Goal: Connect with others: Connect with other users

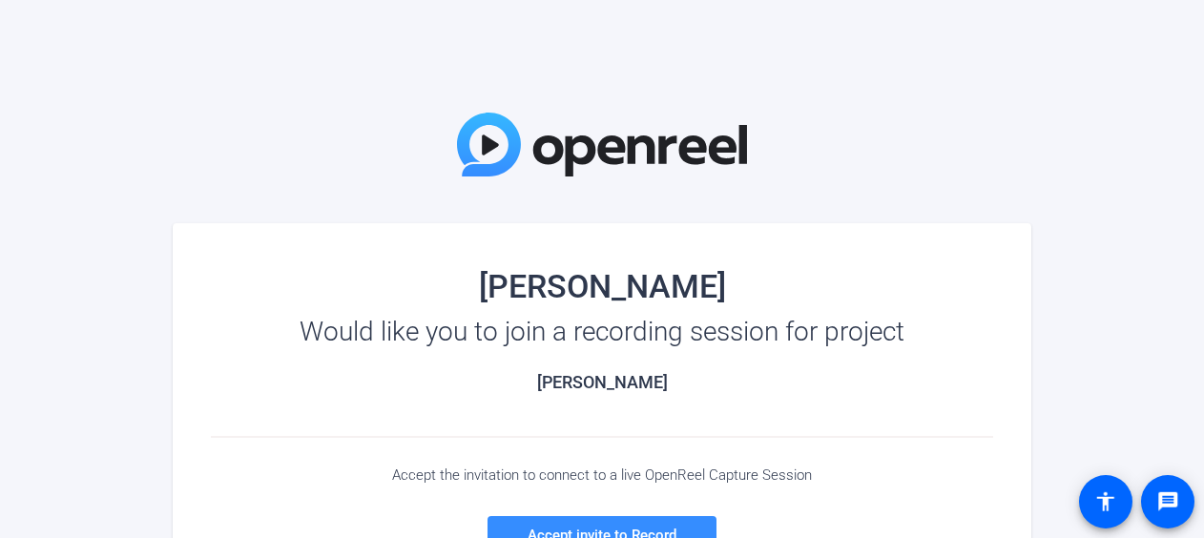
scroll to position [283, 0]
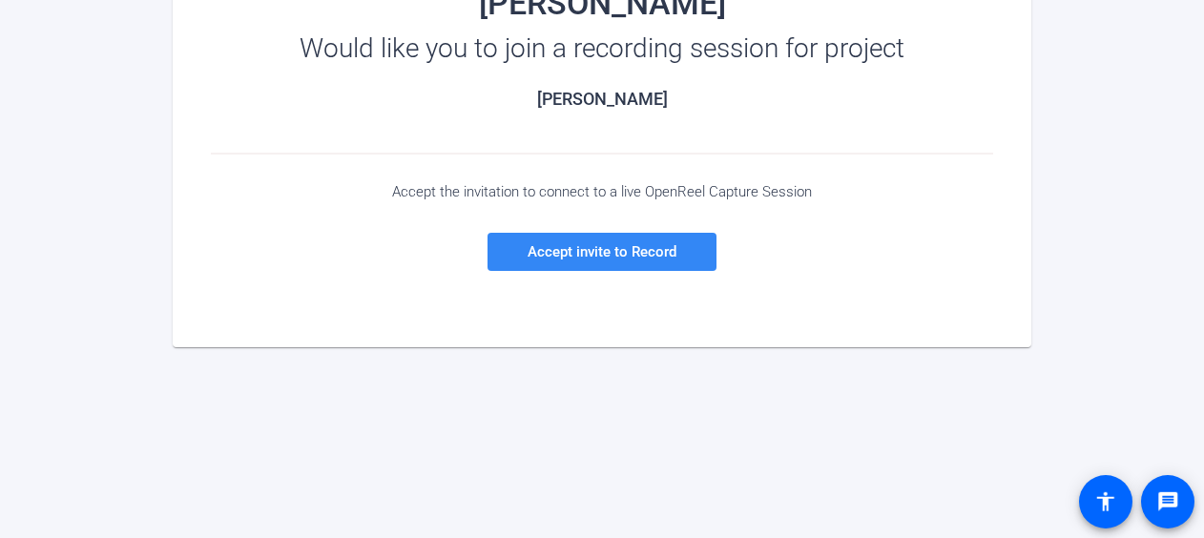
click at [615, 252] on span "Accept invite to Record" at bounding box center [602, 251] width 149 height 17
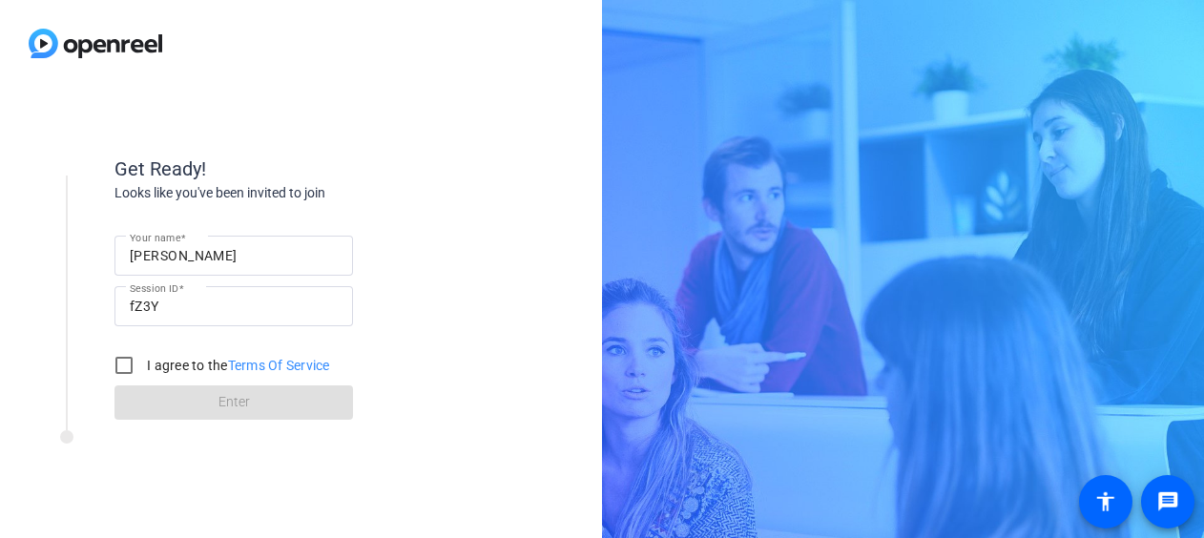
scroll to position [0, 0]
click at [147, 372] on label "I agree to the Terms Of Service" at bounding box center [236, 365] width 187 height 19
click at [143, 372] on input "I agree to the Terms Of Service" at bounding box center [124, 365] width 38 height 38
checkbox input "true"
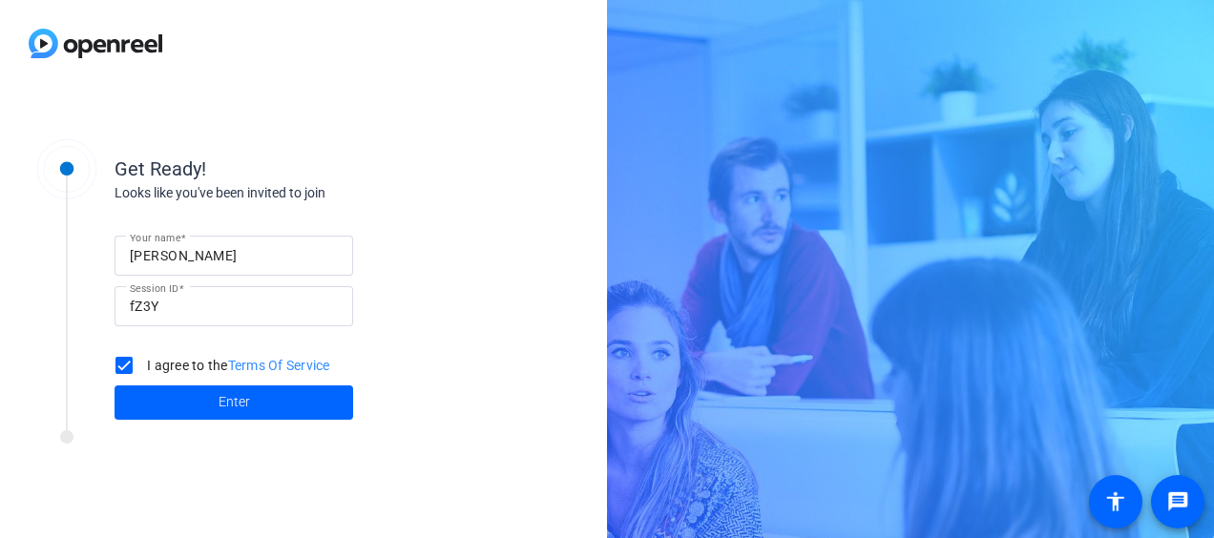
click at [248, 426] on div "Get Ready! Looks like you've been invited to join Your name [PERSON_NAME] Sessi…" at bounding box center [257, 275] width 477 height 309
click at [248, 422] on span at bounding box center [234, 403] width 239 height 46
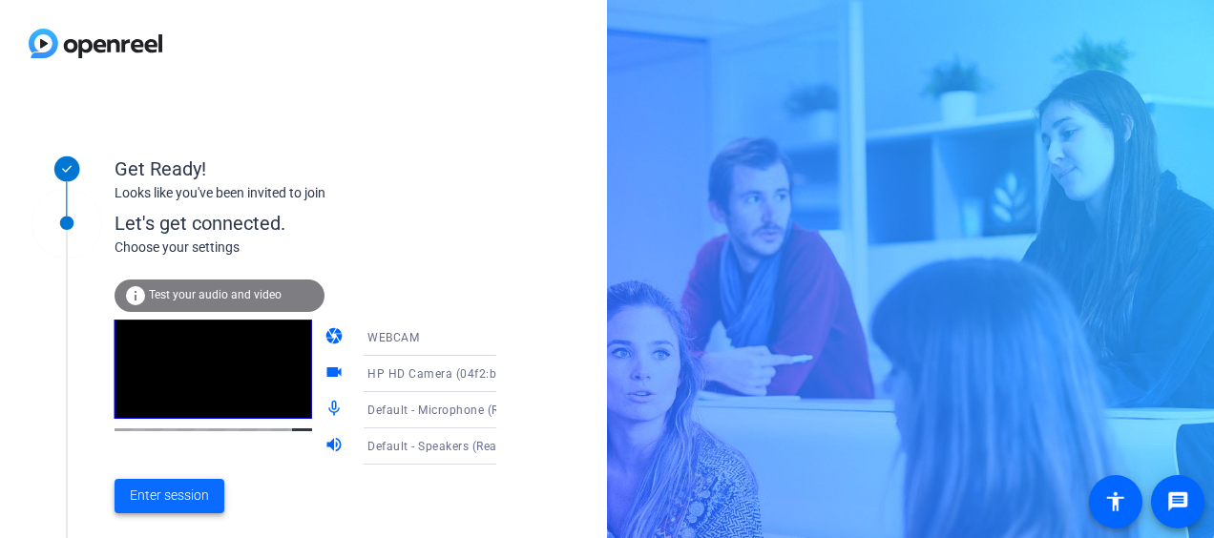
click at [190, 502] on span "Enter session" at bounding box center [169, 496] width 79 height 20
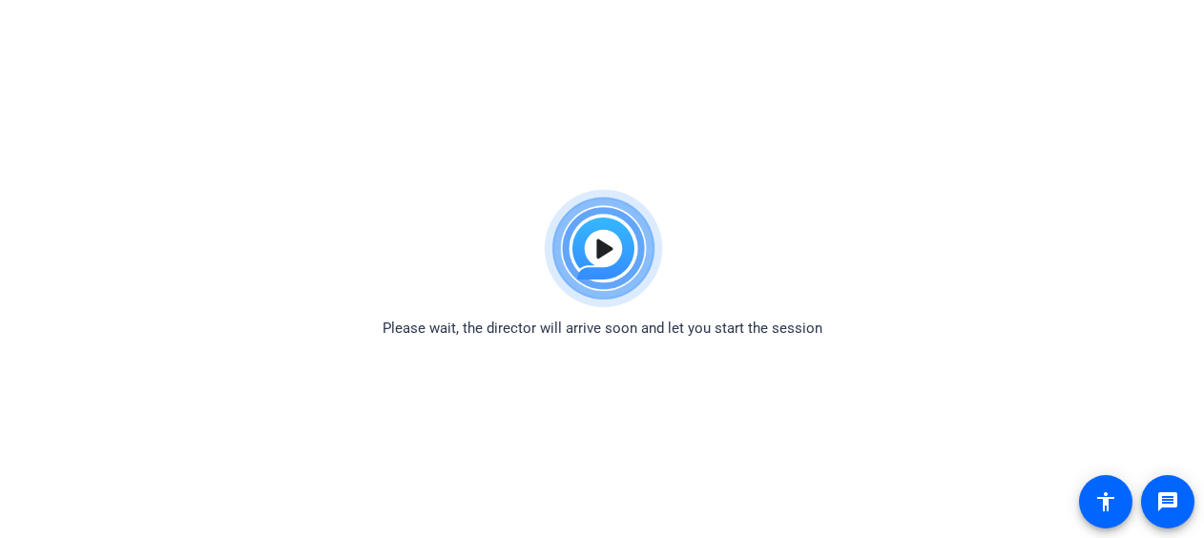
click at [616, 252] on img at bounding box center [602, 248] width 140 height 137
click at [594, 236] on img at bounding box center [602, 248] width 140 height 137
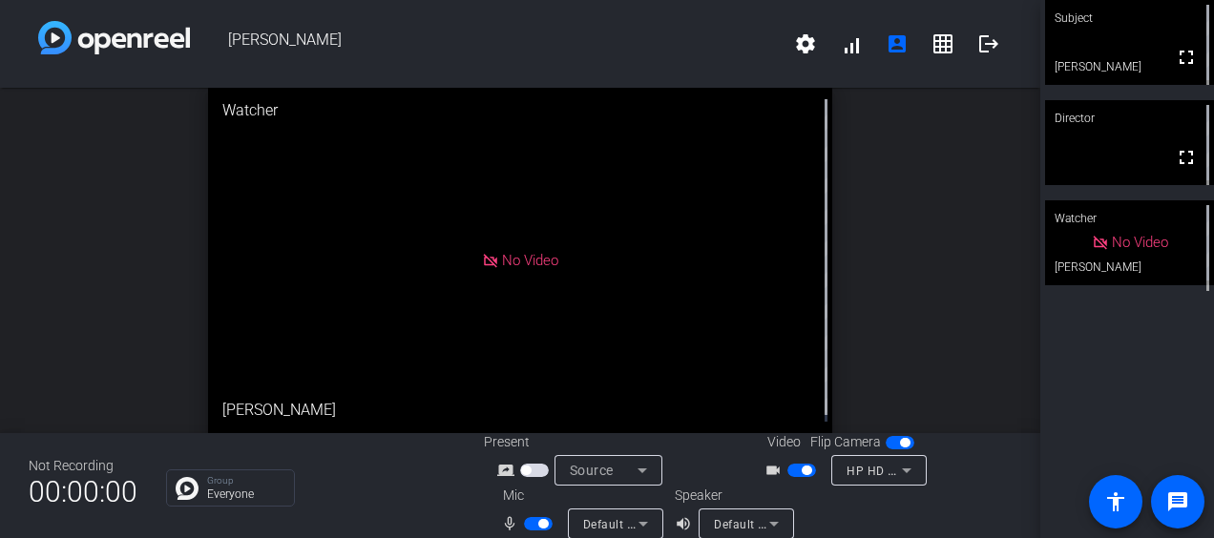
click at [1085, 117] on div "Director" at bounding box center [1129, 118] width 169 height 36
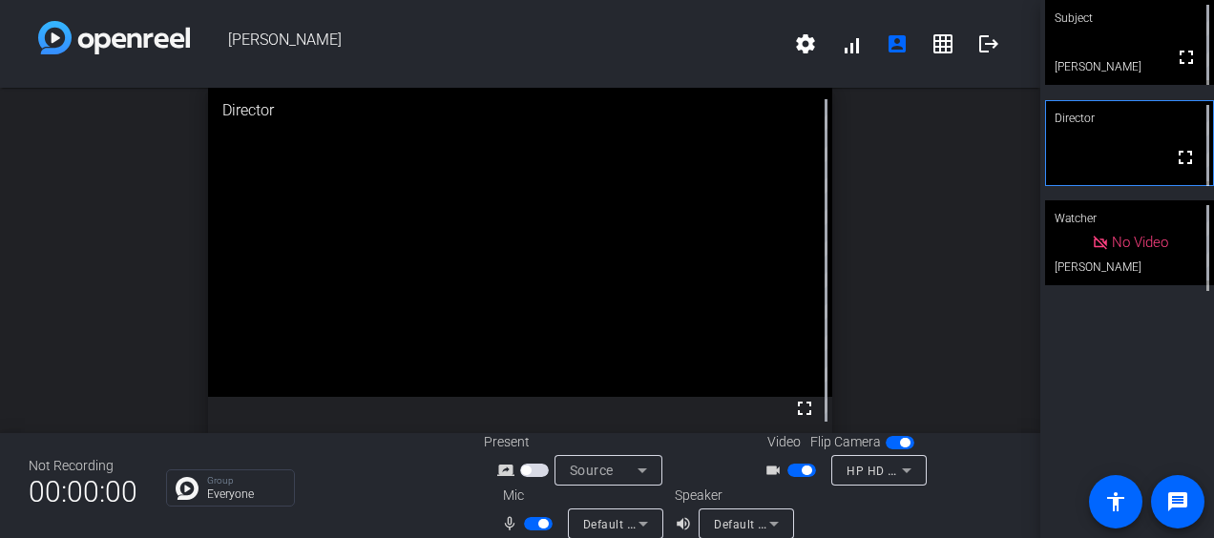
click at [1085, 117] on div "Director" at bounding box center [1129, 118] width 169 height 36
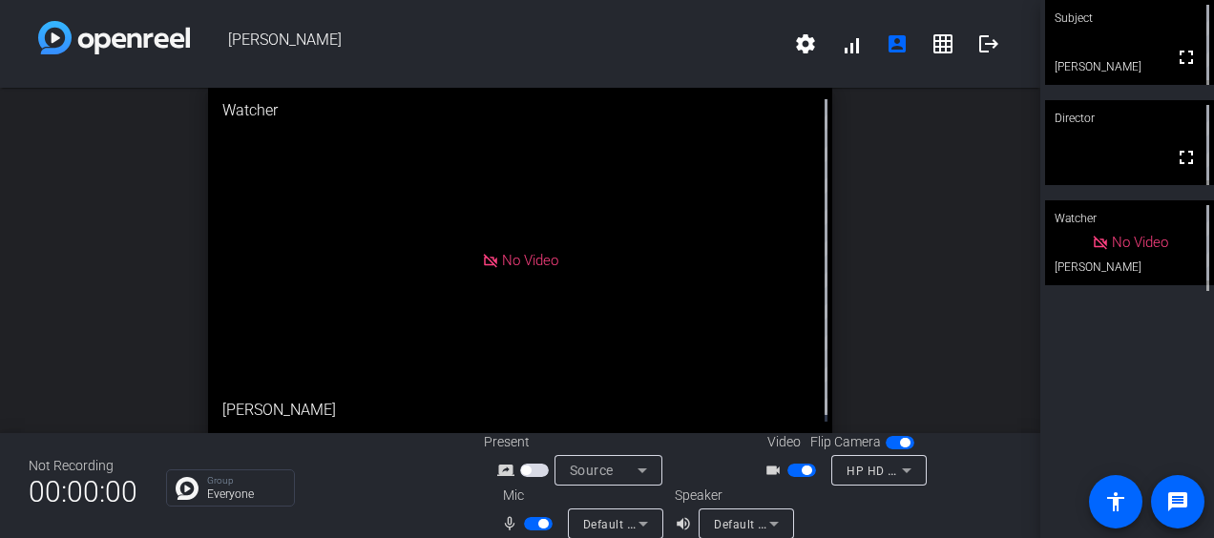
drag, startPoint x: 1085, startPoint y: 117, endPoint x: 1103, endPoint y: 141, distance: 30.0
click at [1103, 141] on video at bounding box center [1129, 142] width 169 height 85
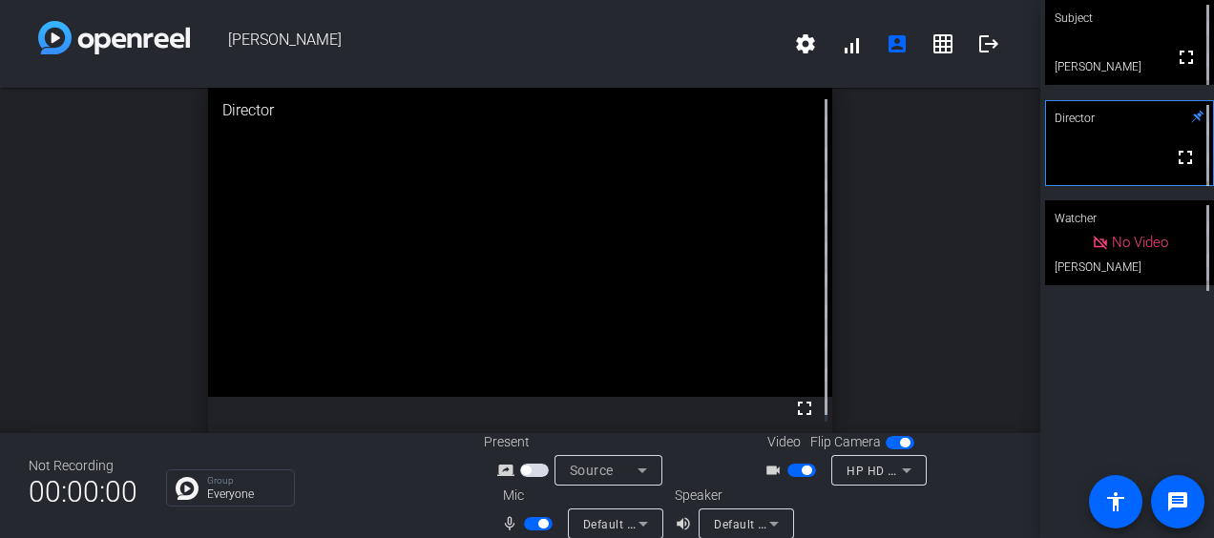
click at [895, 202] on div "open_in_new Director fullscreen" at bounding box center [520, 260] width 1040 height 345
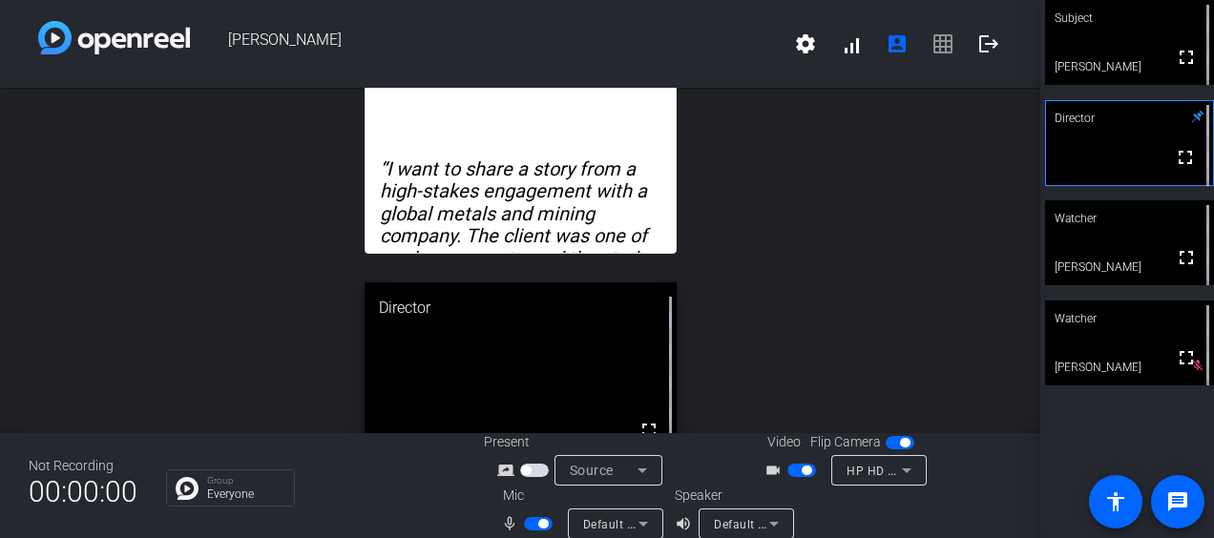
click at [882, 225] on div "open_in_new “I want to share a story from a high-stakes engagement with a globa…" at bounding box center [520, 260] width 1040 height 345
